Goal: Find specific page/section: Find specific page/section

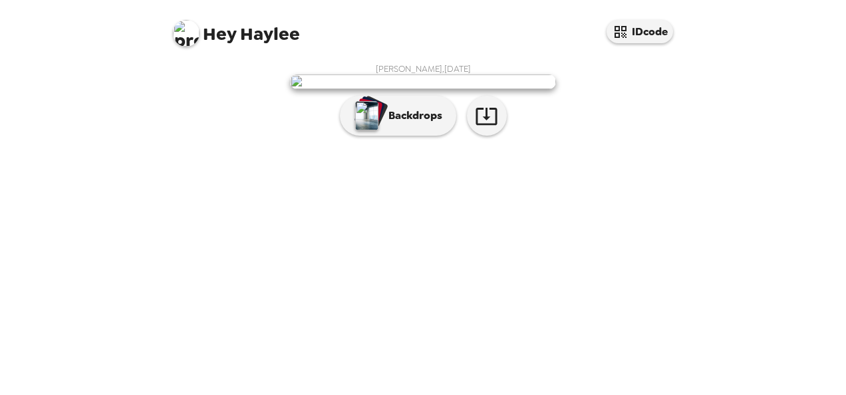
scroll to position [85, 0]
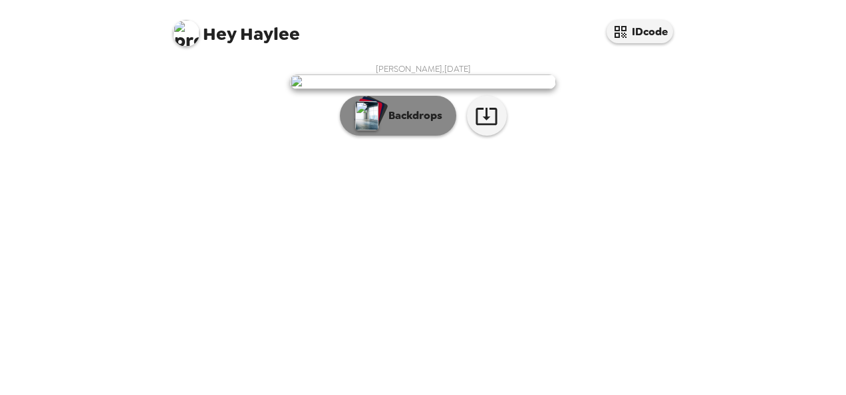
click at [396, 124] on p "Backdrops" at bounding box center [412, 116] width 60 height 16
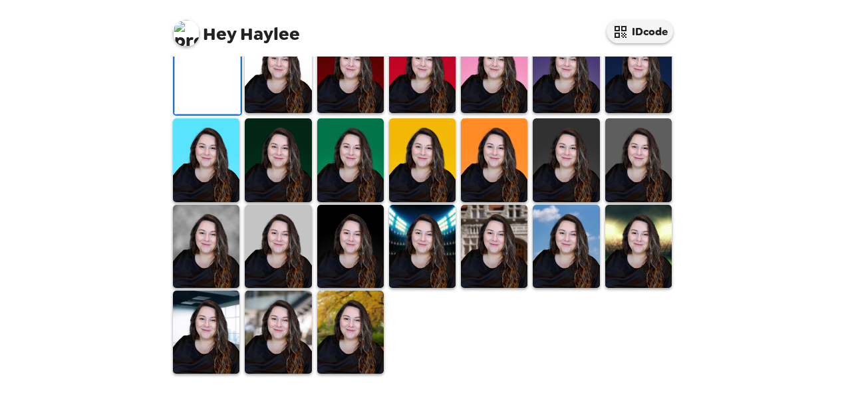
scroll to position [283, 0]
click at [635, 201] on img at bounding box center [638, 159] width 66 height 83
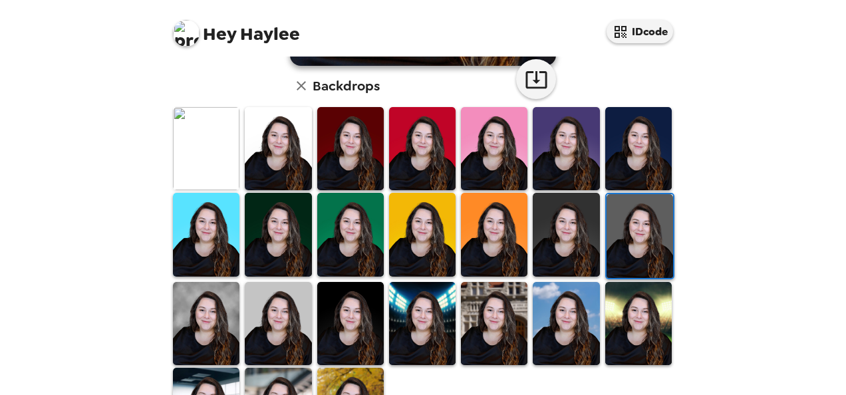
scroll to position [340, 0]
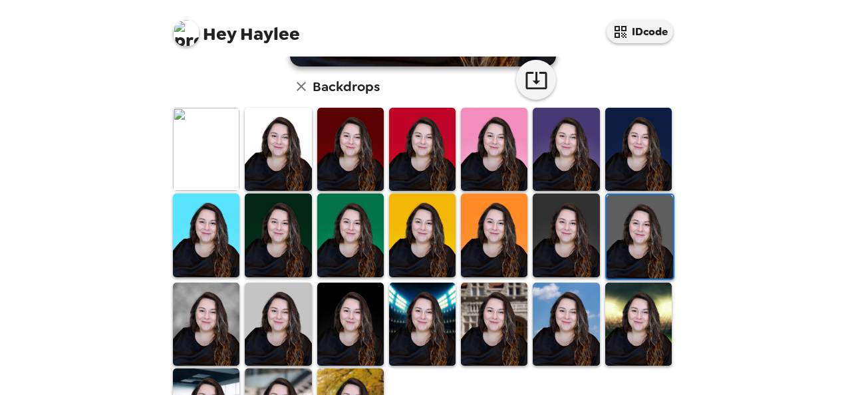
click at [476, 146] on img at bounding box center [494, 149] width 66 height 83
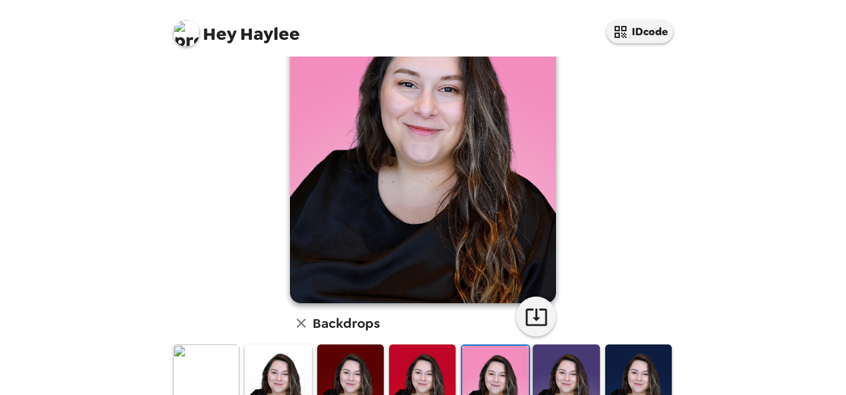
scroll to position [360, 0]
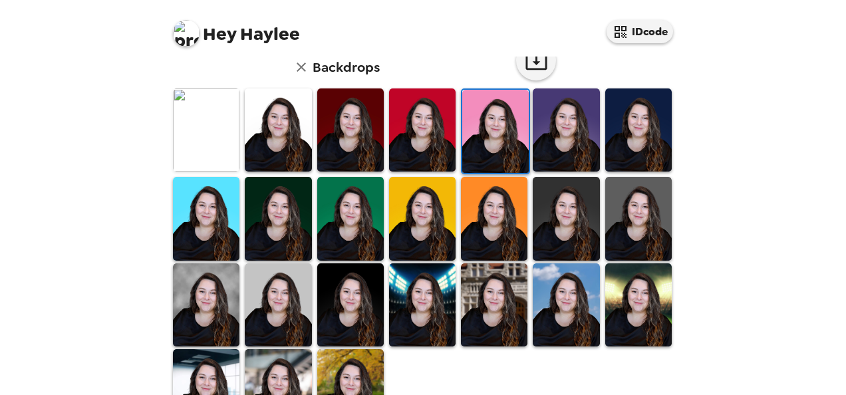
click at [261, 358] on img at bounding box center [278, 390] width 66 height 83
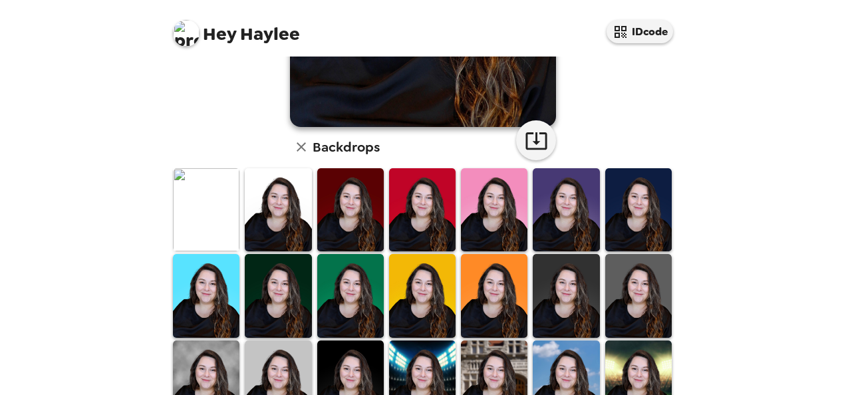
scroll to position [411, 0]
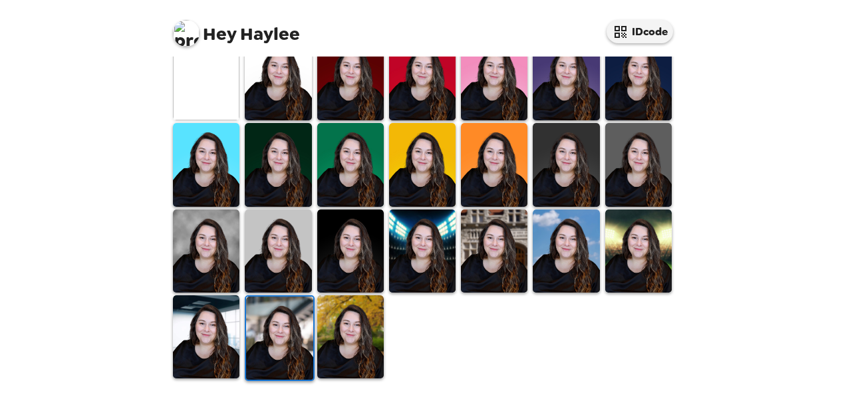
click at [350, 332] on img at bounding box center [350, 336] width 66 height 83
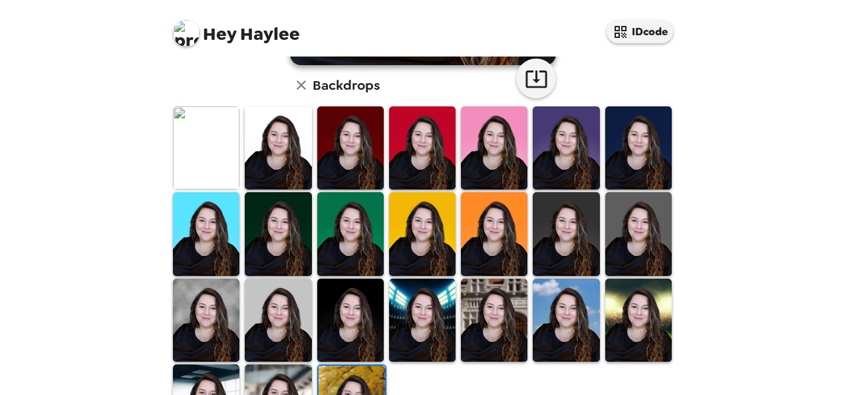
scroll to position [344, 0]
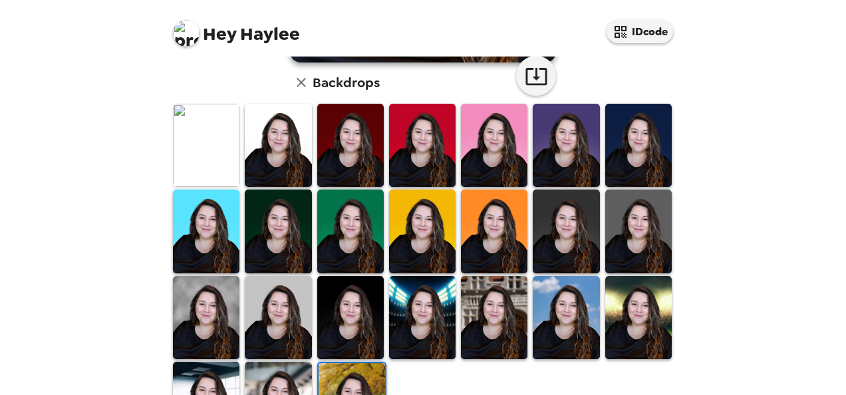
click at [279, 154] on img at bounding box center [278, 145] width 66 height 83
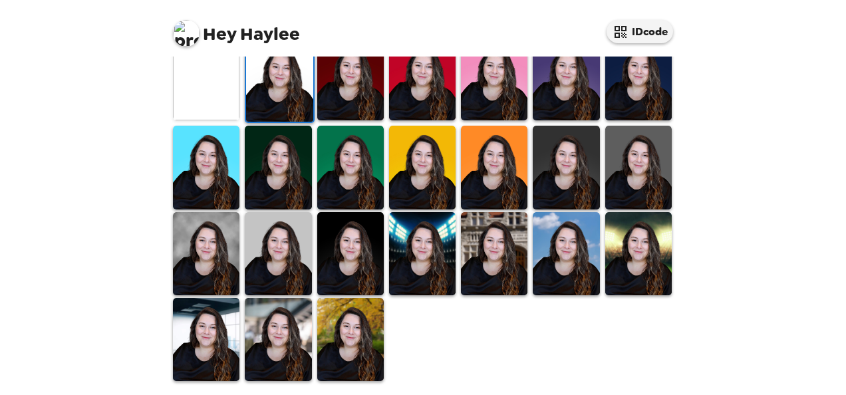
scroll to position [411, 0]
click at [255, 225] on img at bounding box center [278, 253] width 66 height 83
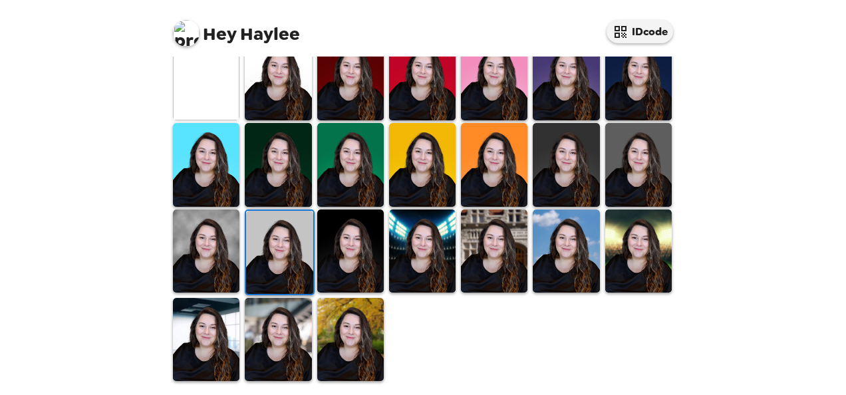
click at [222, 235] on img at bounding box center [206, 250] width 66 height 83
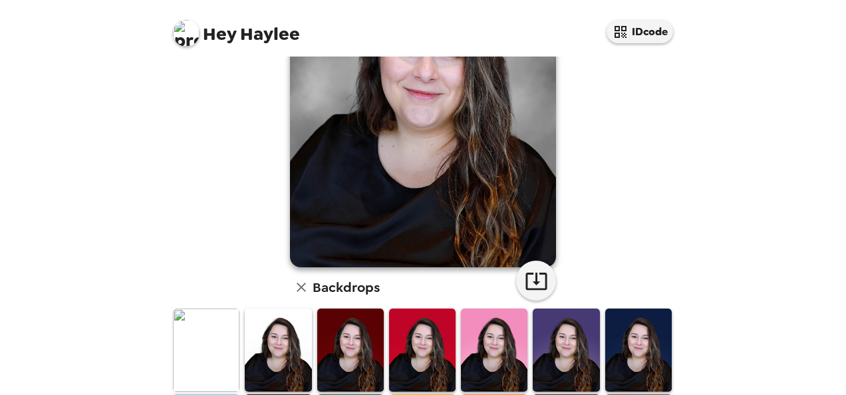
scroll to position [139, 0]
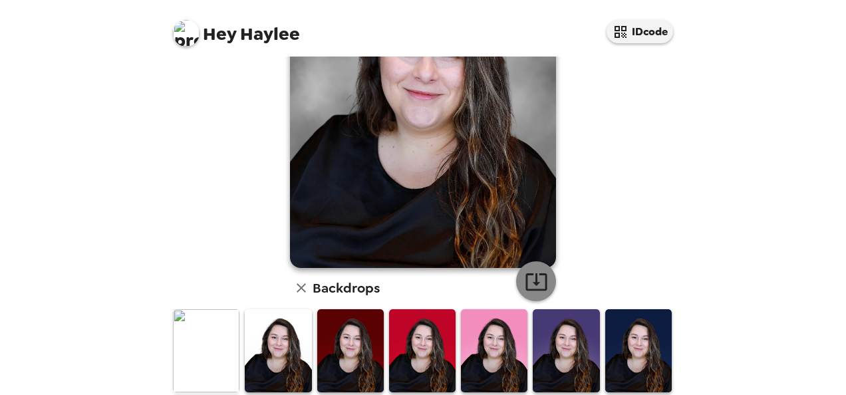
click at [540, 282] on icon "button" at bounding box center [535, 281] width 21 height 17
click at [33, 148] on div "Hey Haylee IDcode [PERSON_NAME] , [DATE] Backdrops" at bounding box center [423, 197] width 846 height 395
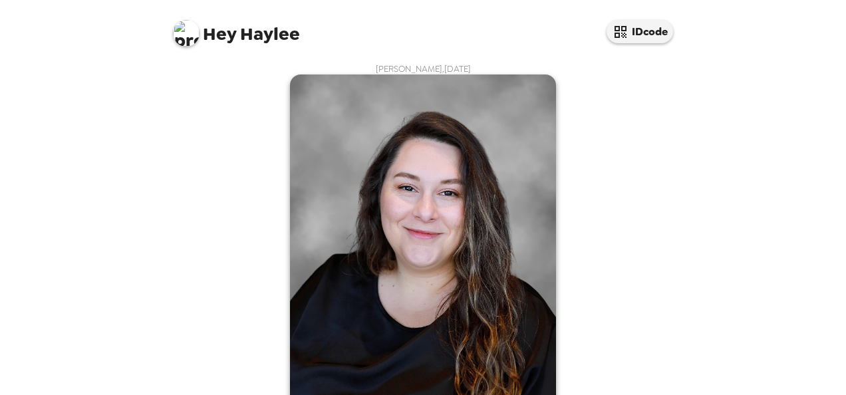
click at [179, 40] on img at bounding box center [186, 33] width 27 height 27
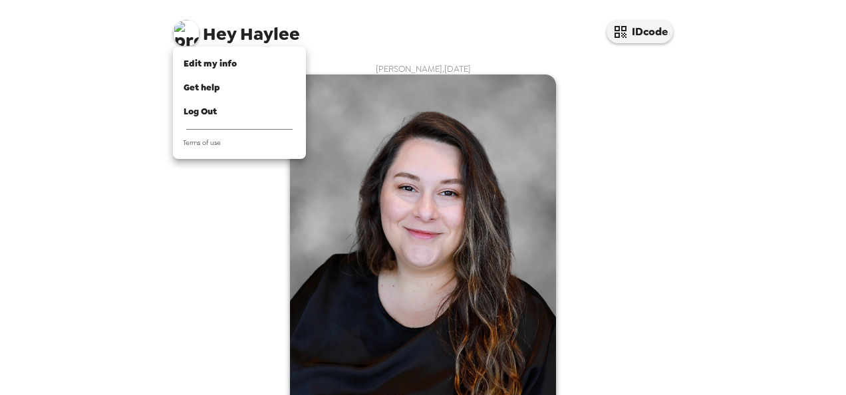
click at [295, 43] on div at bounding box center [423, 197] width 846 height 395
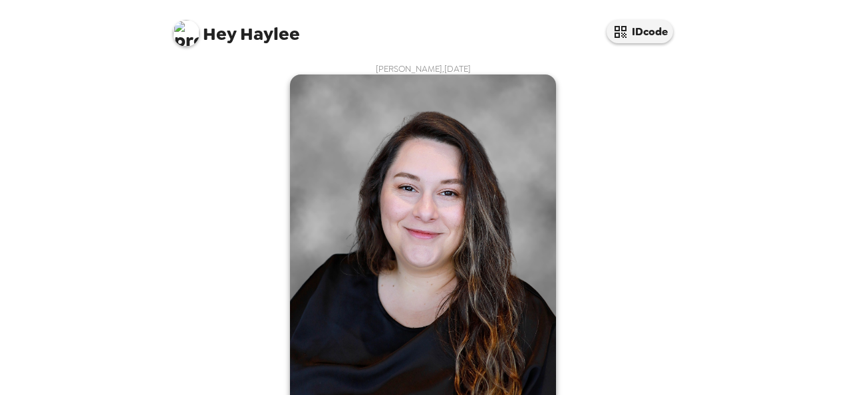
click at [281, 31] on span "Hey [PERSON_NAME]" at bounding box center [236, 28] width 127 height 30
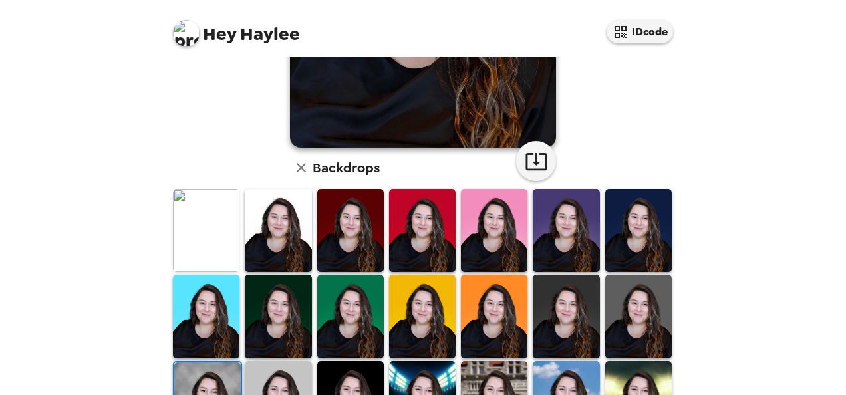
scroll to position [261, 0]
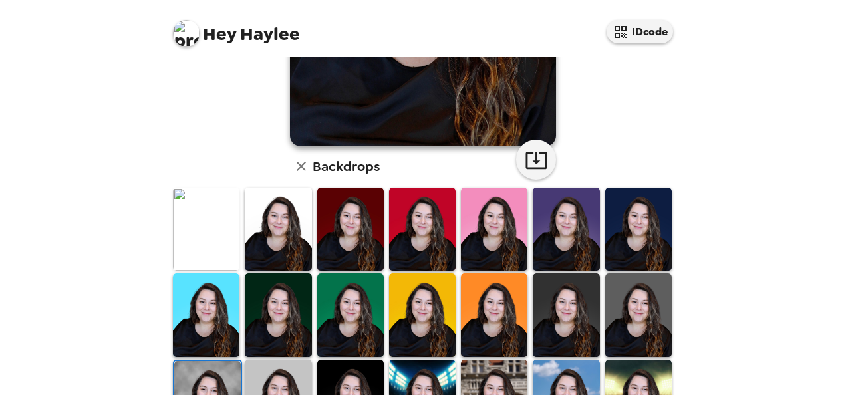
click at [293, 168] on icon "button" at bounding box center [301, 166] width 16 height 16
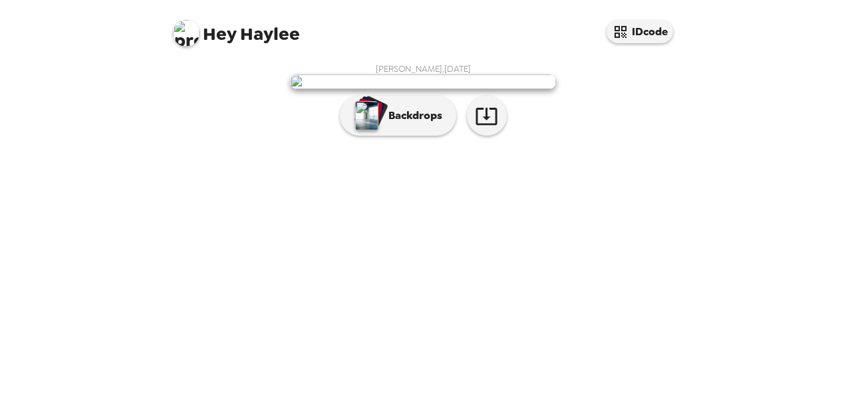
scroll to position [55, 0]
click at [629, 89] on div "[PERSON_NAME] , [DATE] Backdrops" at bounding box center [422, 102] width 505 height 79
